Goal: Task Accomplishment & Management: Use online tool/utility

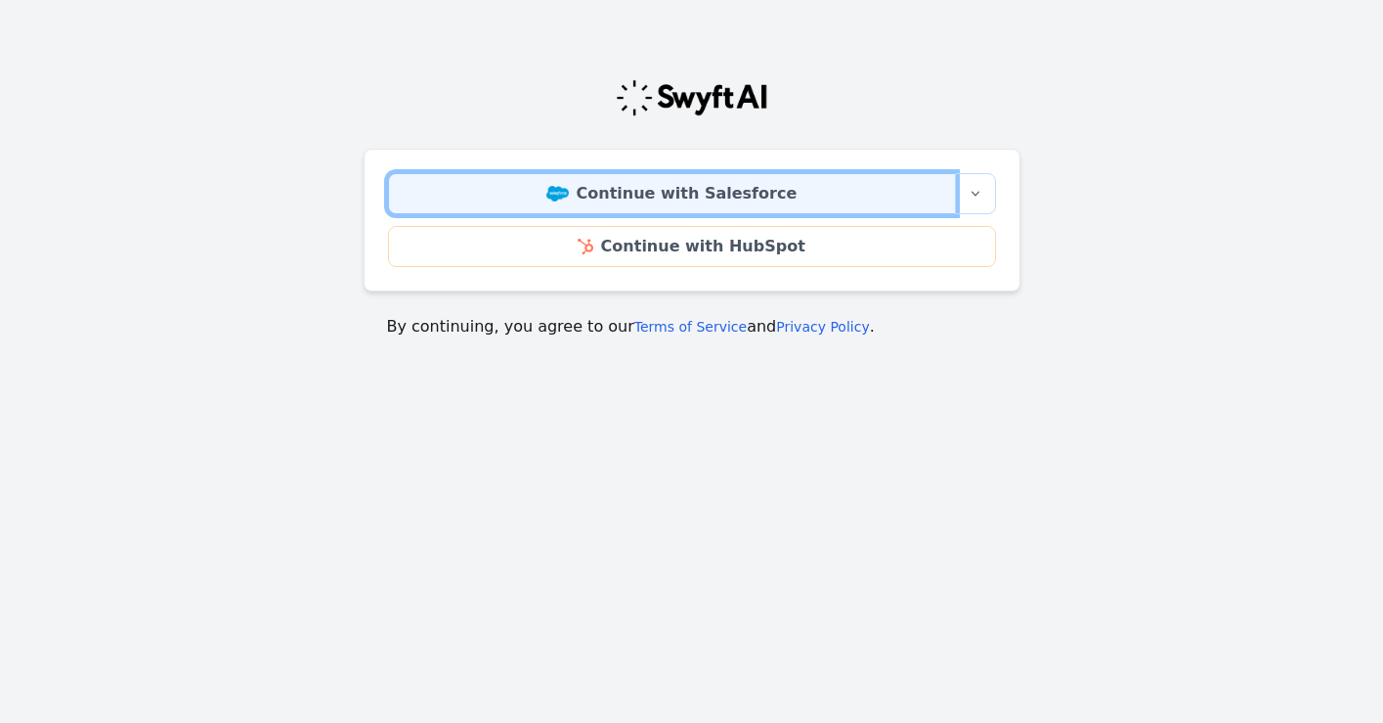
click at [735, 191] on link "Continue with Salesforce" at bounding box center [672, 193] width 568 height 41
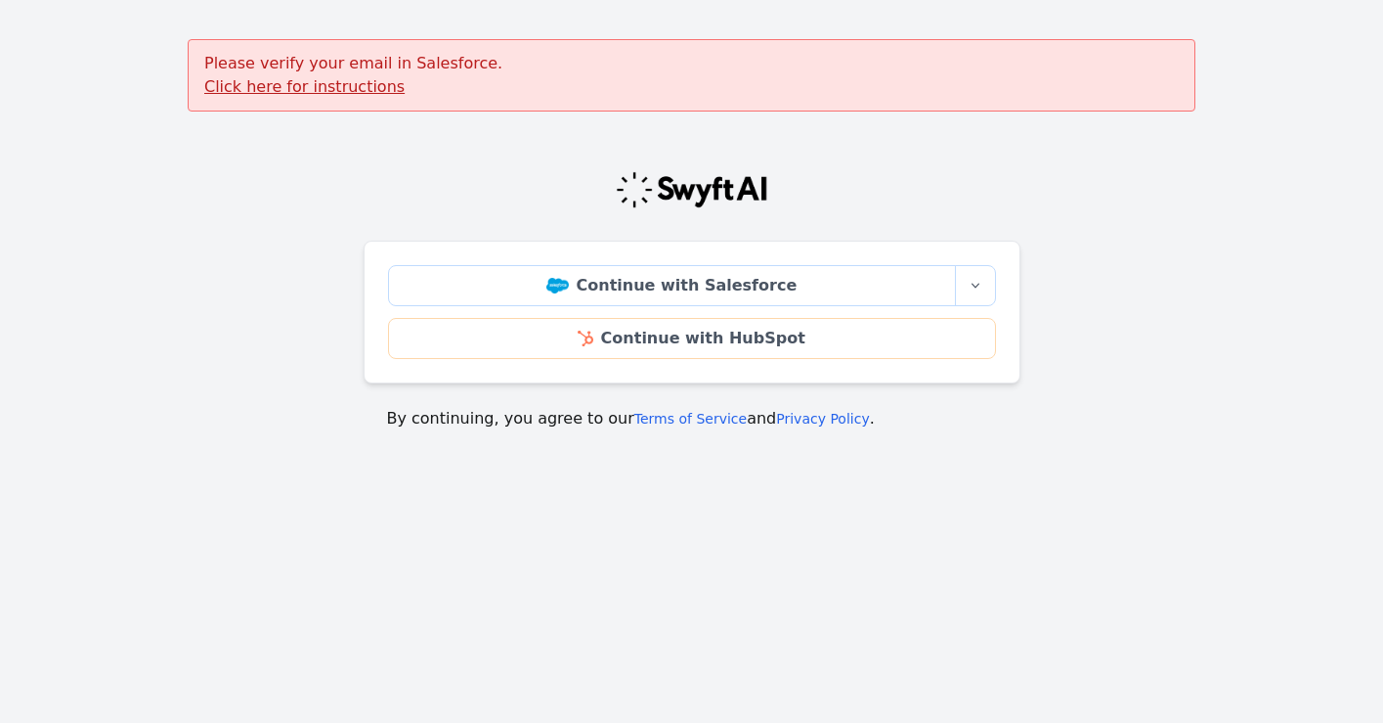
click at [299, 92] on u "Click here for instructions" at bounding box center [304, 86] width 200 height 19
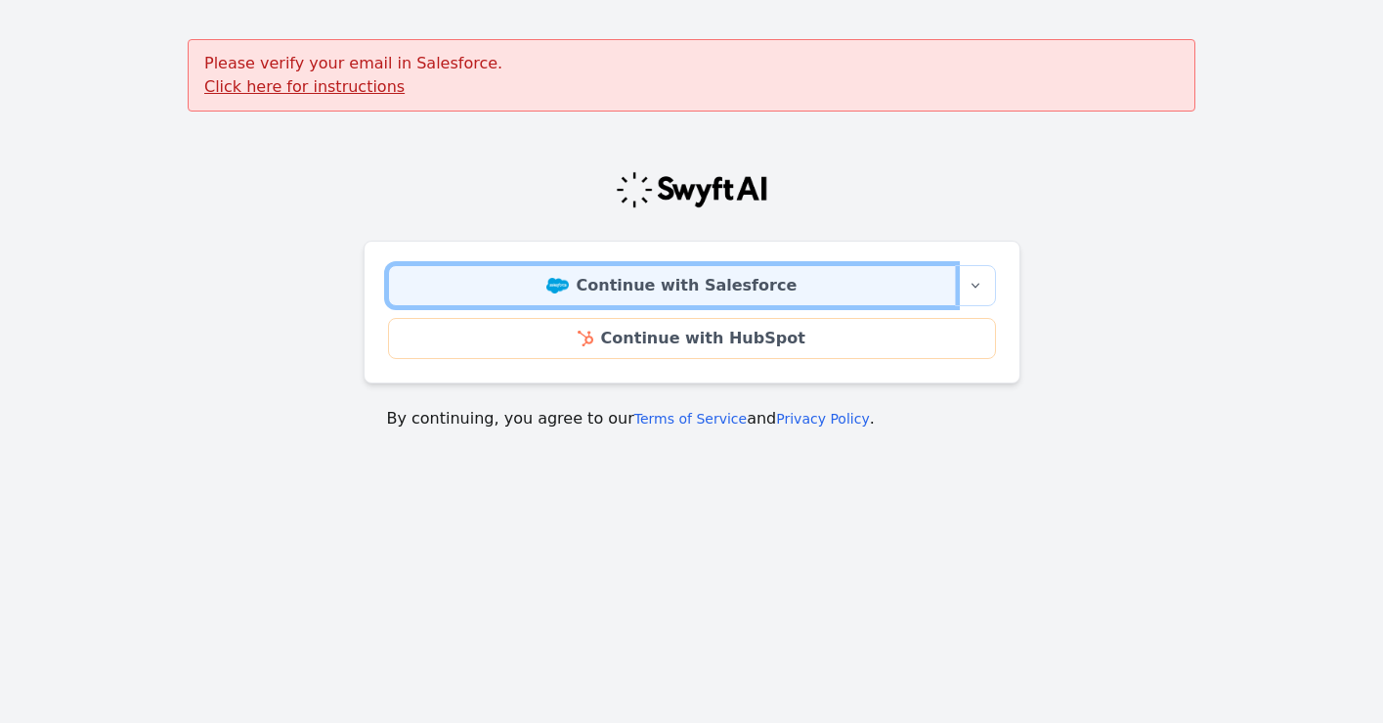
click at [656, 286] on link "Continue with Salesforce" at bounding box center [672, 285] width 568 height 41
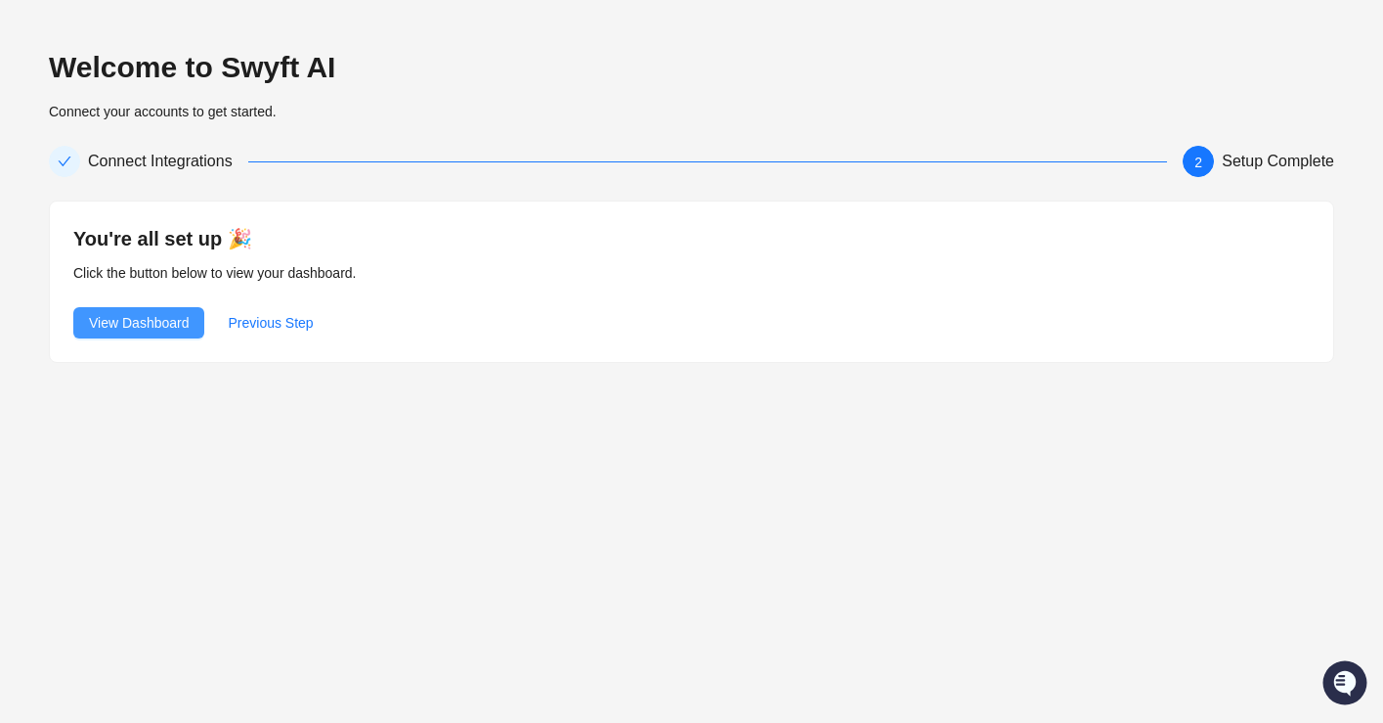
click at [147, 323] on span "View Dashboard" at bounding box center [139, 323] width 100 height 22
